Goal: Check status: Check status

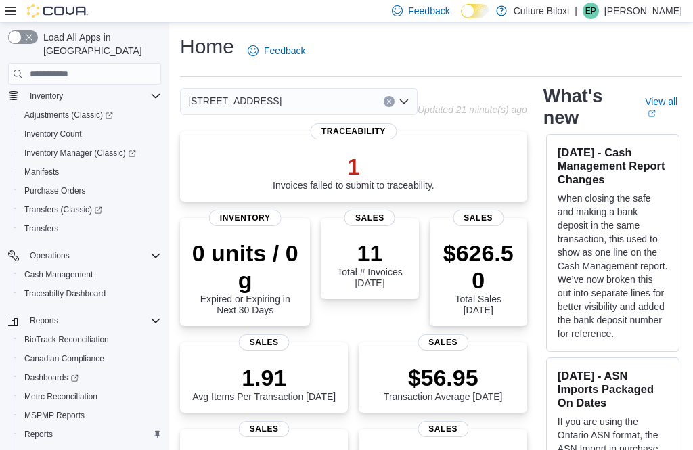
scroll to position [154, 0]
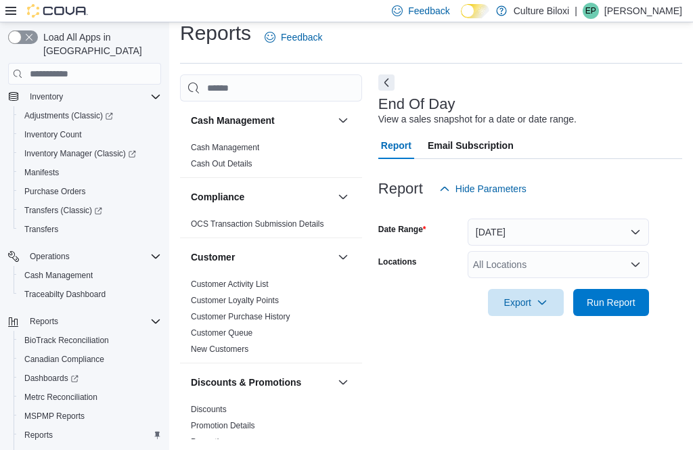
scroll to position [30, 0]
click at [621, 296] on span "Run Report" at bounding box center [611, 303] width 49 height 14
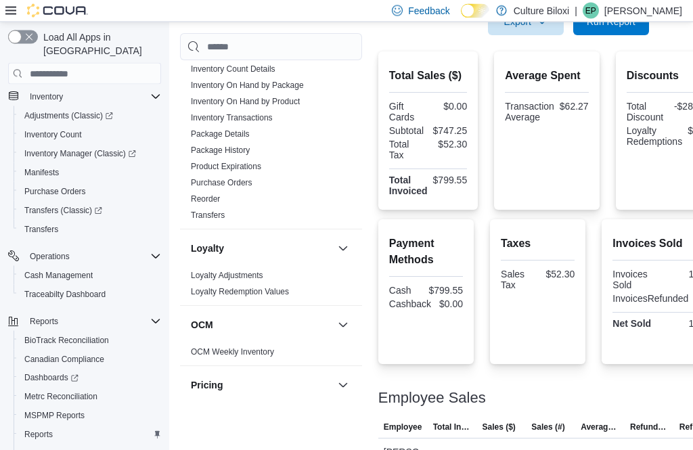
scroll to position [518, 0]
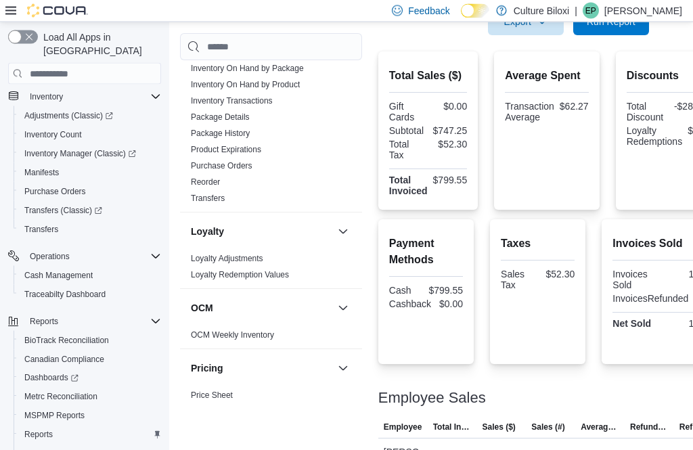
click at [288, 277] on link "Loyalty Redemption Values" at bounding box center [240, 275] width 98 height 9
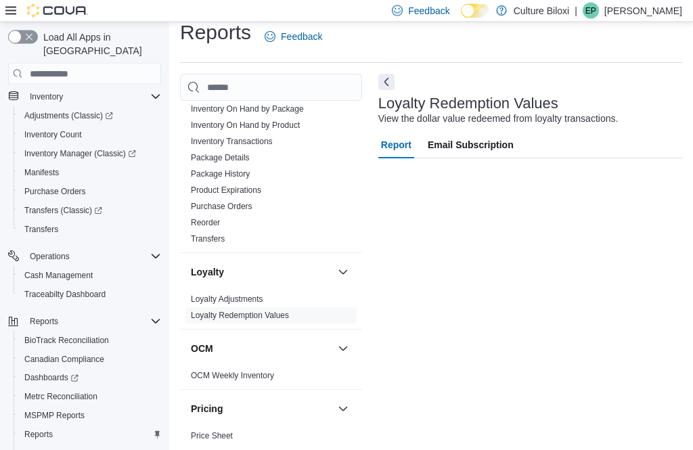
scroll to position [4, 0]
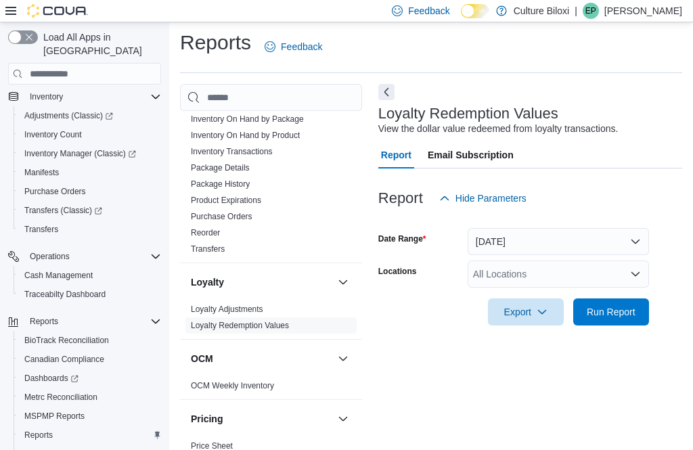
click at [635, 235] on button "[DATE]" at bounding box center [558, 241] width 181 height 27
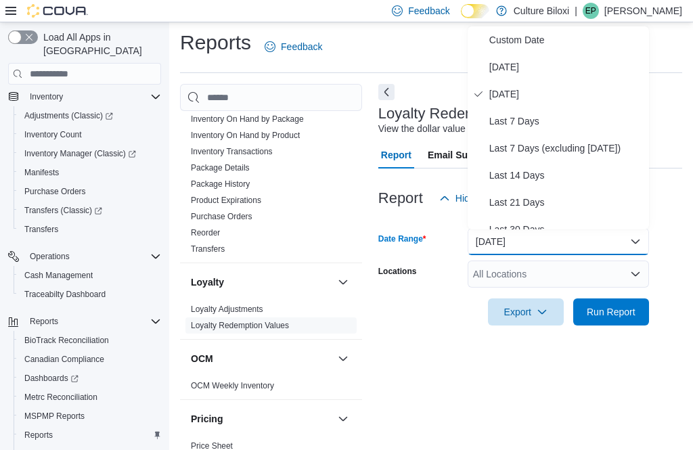
click at [516, 77] on button "[DATE]" at bounding box center [558, 66] width 181 height 27
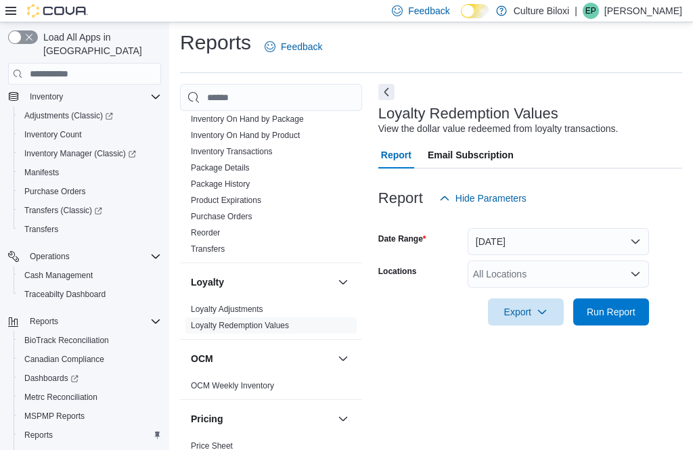
click at [615, 319] on span "Run Report" at bounding box center [611, 312] width 49 height 14
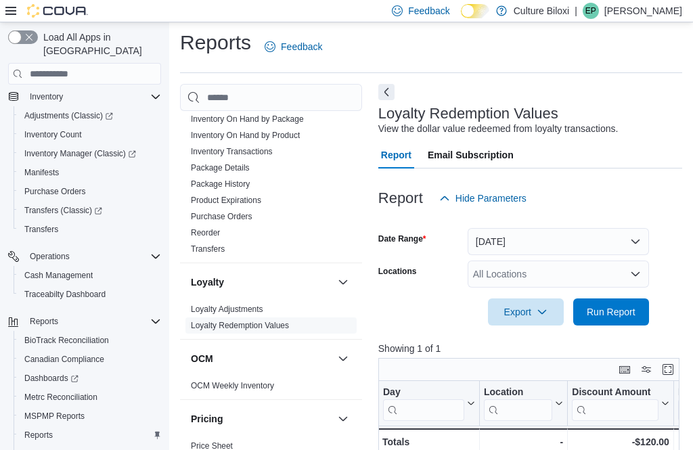
click at [642, 237] on button "[DATE]" at bounding box center [558, 241] width 181 height 27
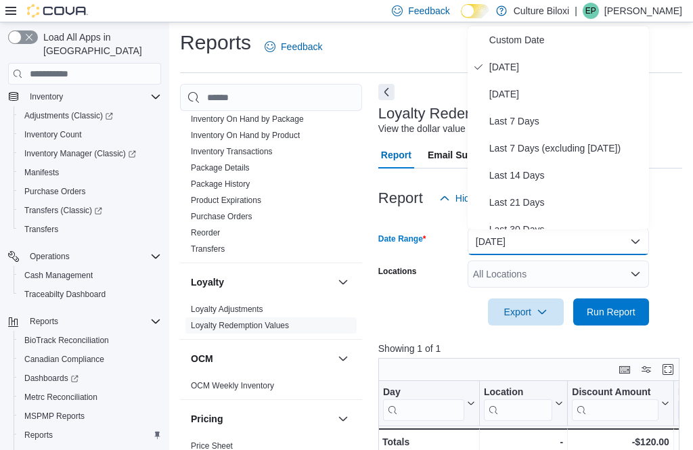
click at [529, 95] on span "[DATE]" at bounding box center [566, 94] width 154 height 16
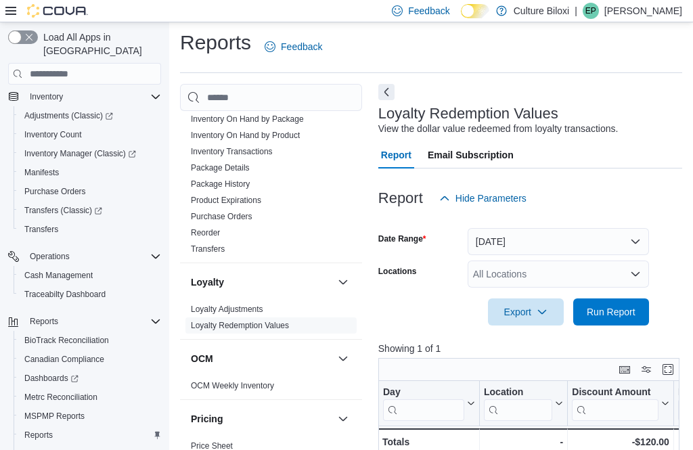
click at [630, 315] on span "Run Report" at bounding box center [611, 312] width 49 height 14
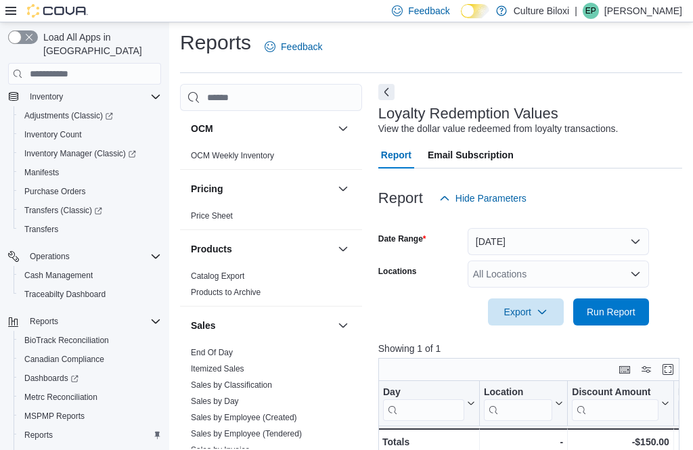
scroll to position [749, 0]
click at [230, 353] on link "End Of Day" at bounding box center [212, 351] width 42 height 9
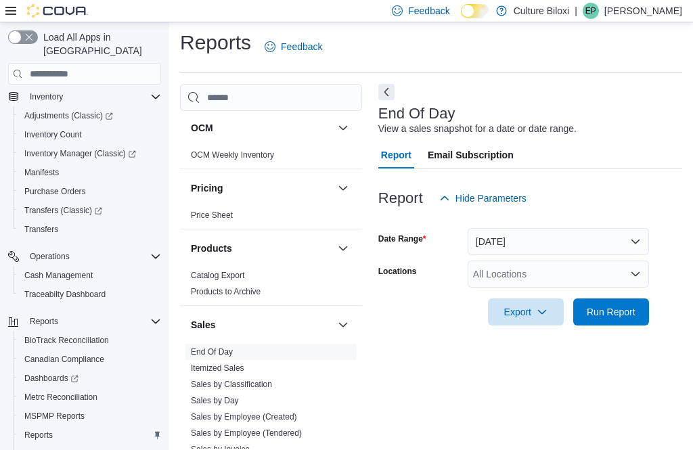
click at [641, 244] on button "[DATE]" at bounding box center [558, 241] width 181 height 27
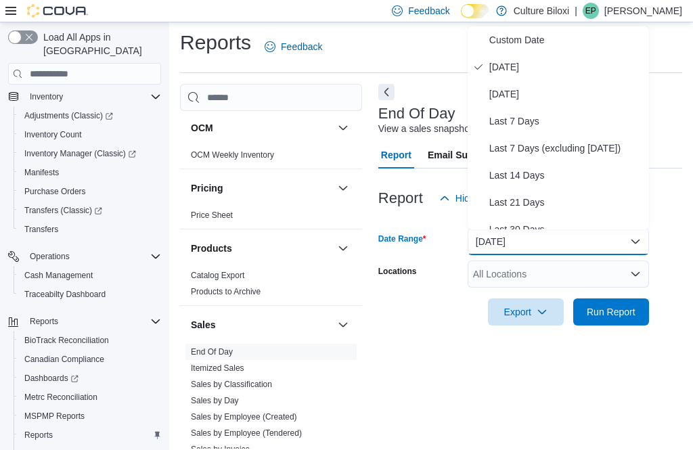
click at [527, 99] on span "[DATE]" at bounding box center [566, 94] width 154 height 16
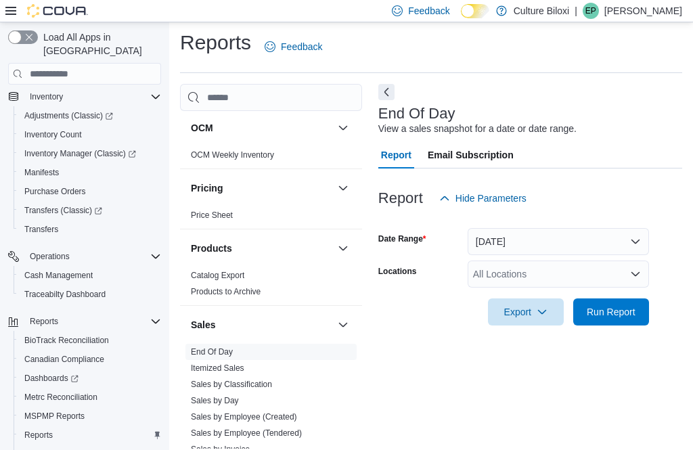
click at [621, 319] on span "Run Report" at bounding box center [611, 312] width 49 height 14
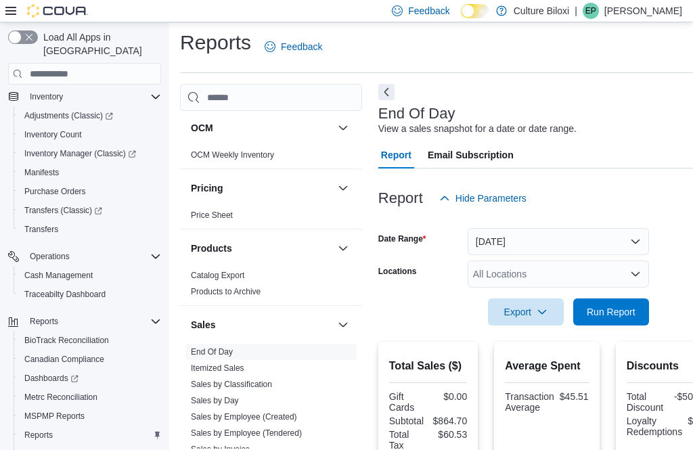
click at [636, 242] on button "[DATE]" at bounding box center [558, 241] width 181 height 27
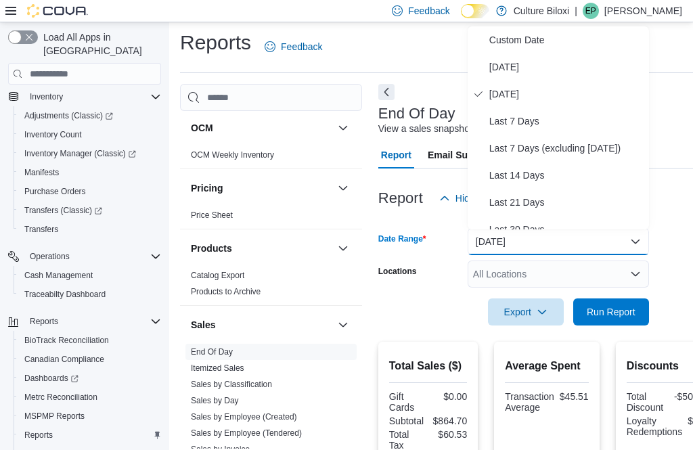
click at [516, 71] on span "[DATE]" at bounding box center [566, 67] width 154 height 16
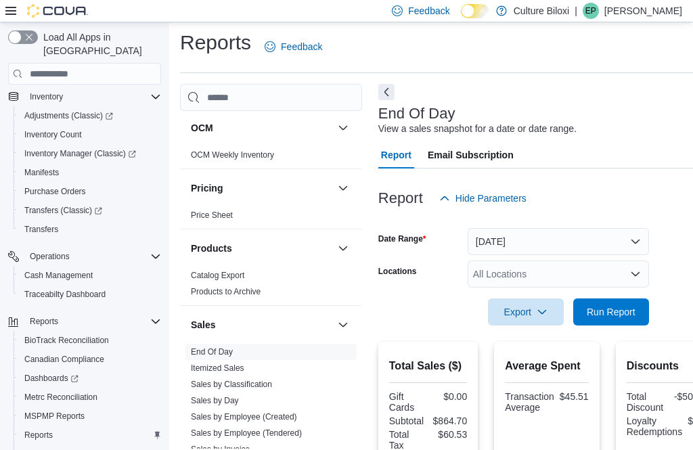
click at [632, 317] on span "Run Report" at bounding box center [611, 312] width 49 height 14
